Goal: Information Seeking & Learning: Check status

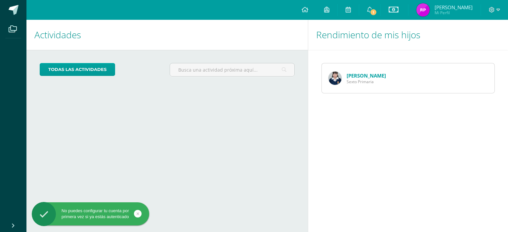
drag, startPoint x: 367, startPoint y: 82, endPoint x: 364, endPoint y: 79, distance: 4.4
click at [369, 78] on span "Katherine Albizures Sexto Primaria" at bounding box center [365, 78] width 39 height 12
click at [348, 74] on link "[PERSON_NAME]" at bounding box center [365, 75] width 39 height 7
click at [334, 80] on img at bounding box center [334, 78] width 13 height 13
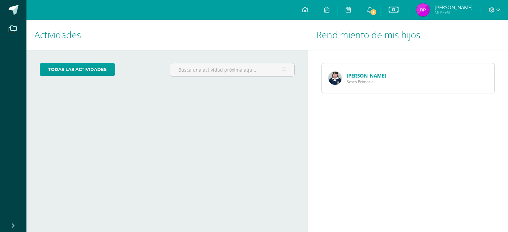
click at [371, 110] on div "Rendimiento de mis hijos Katherine Albizures Sexto Primaria" at bounding box center [409, 126] width 203 height 213
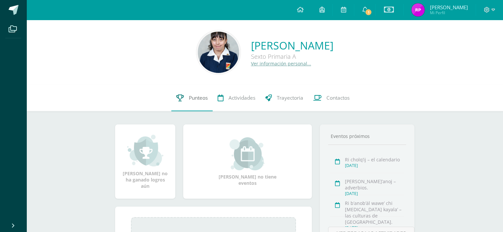
click at [200, 99] on span "Punteos" at bounding box center [198, 98] width 19 height 7
